Goal: Find specific page/section: Find specific page/section

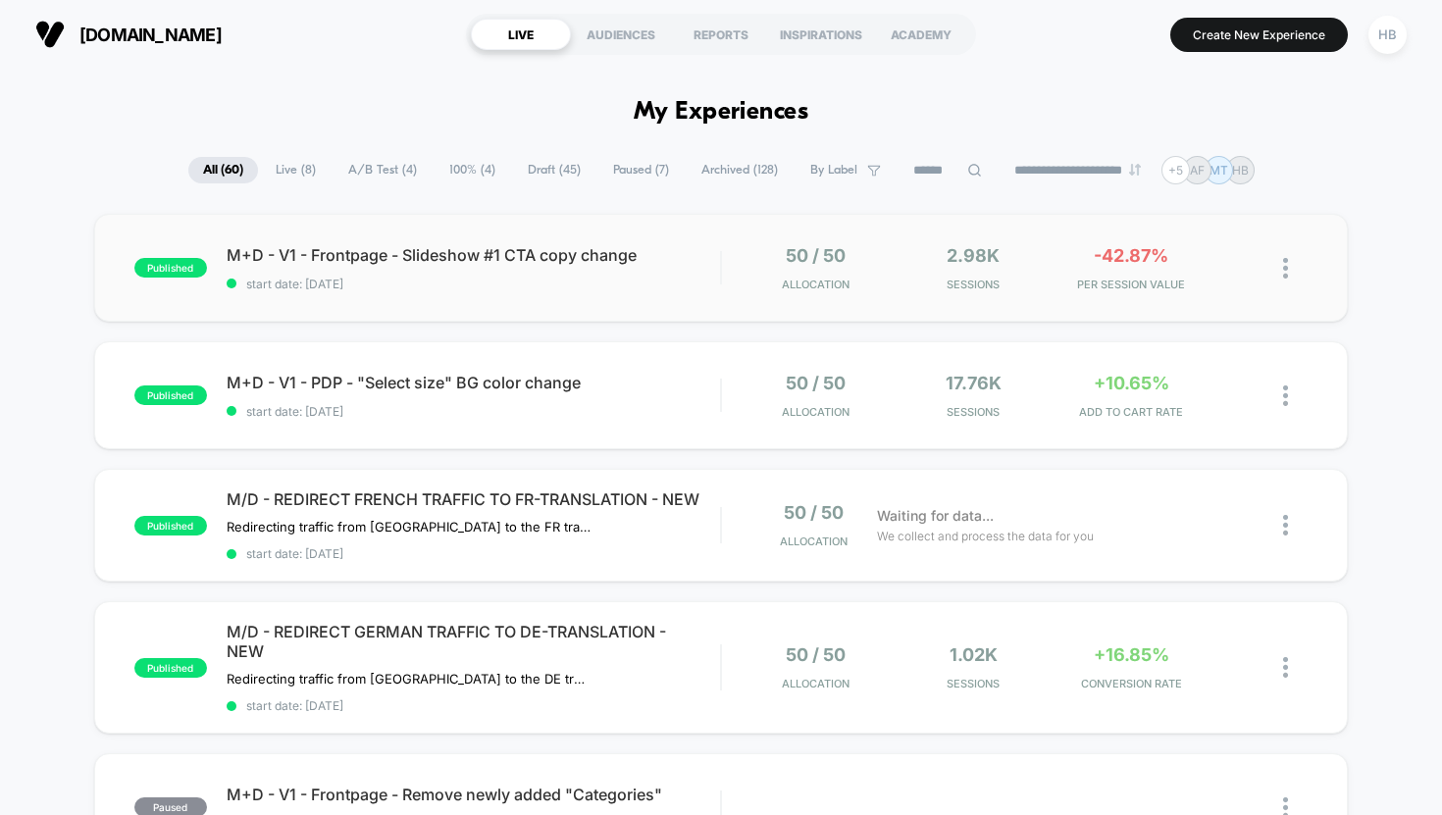
click at [492, 299] on div "published M+D - V1 - Frontpage - Slideshow #1 CTA copy change start date: [DATE…" at bounding box center [721, 268] width 1254 height 108
